Goal: Information Seeking & Learning: Learn about a topic

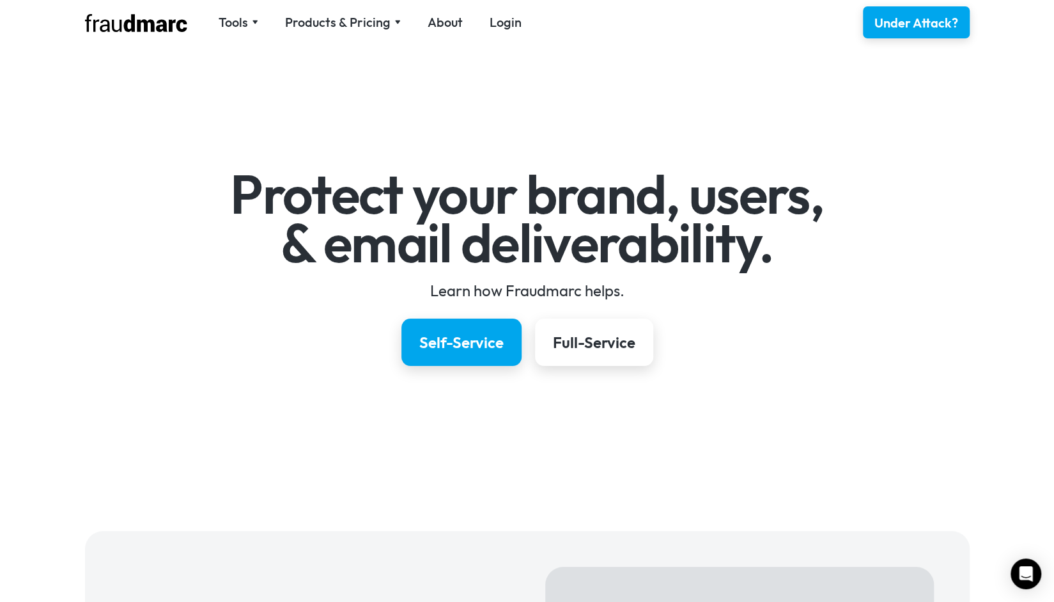
click at [183, 351] on div "Self-Service Full-Service" at bounding box center [527, 341] width 742 height 47
